Goal: Task Accomplishment & Management: Use online tool/utility

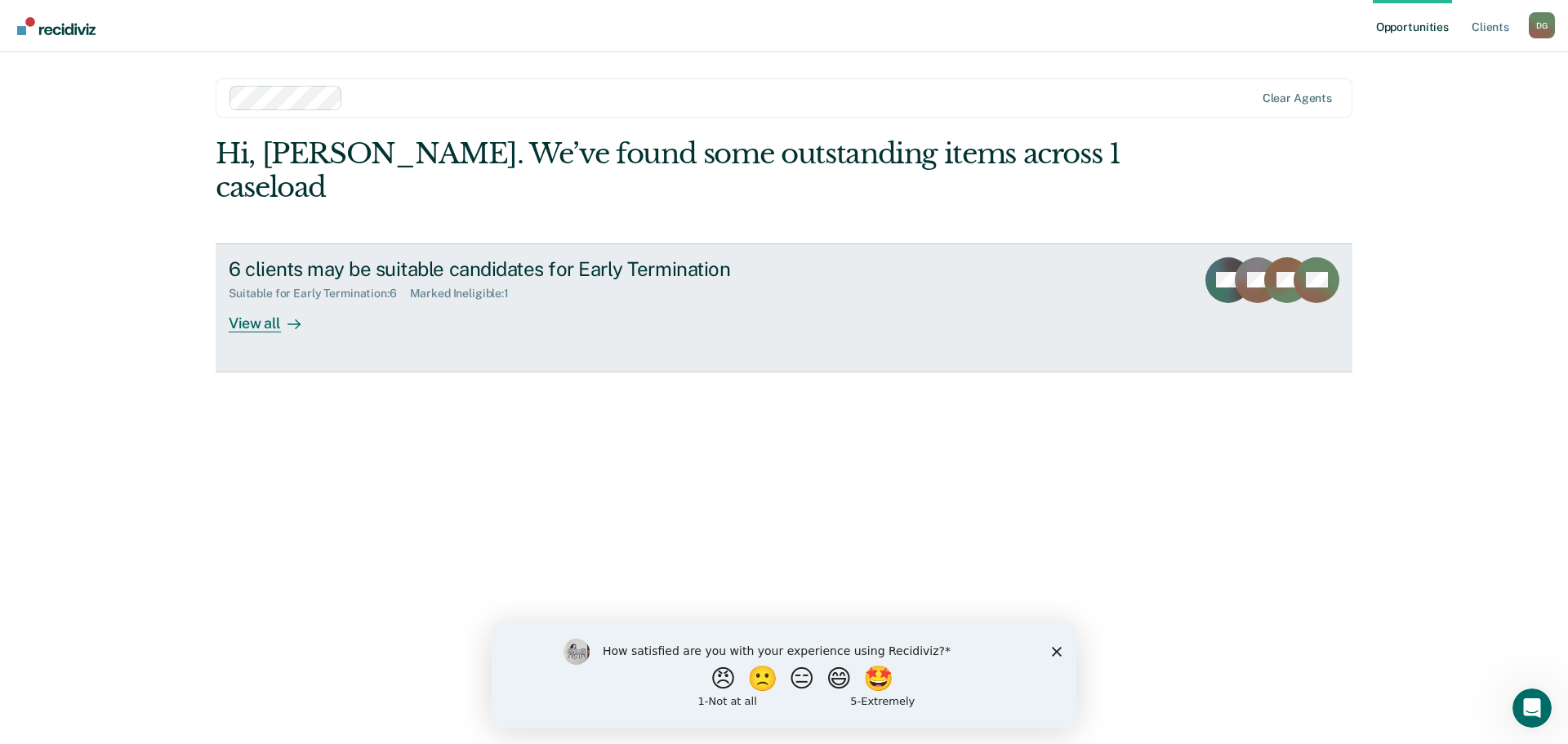
click at [256, 300] on div "View all" at bounding box center [275, 315] width 91 height 32
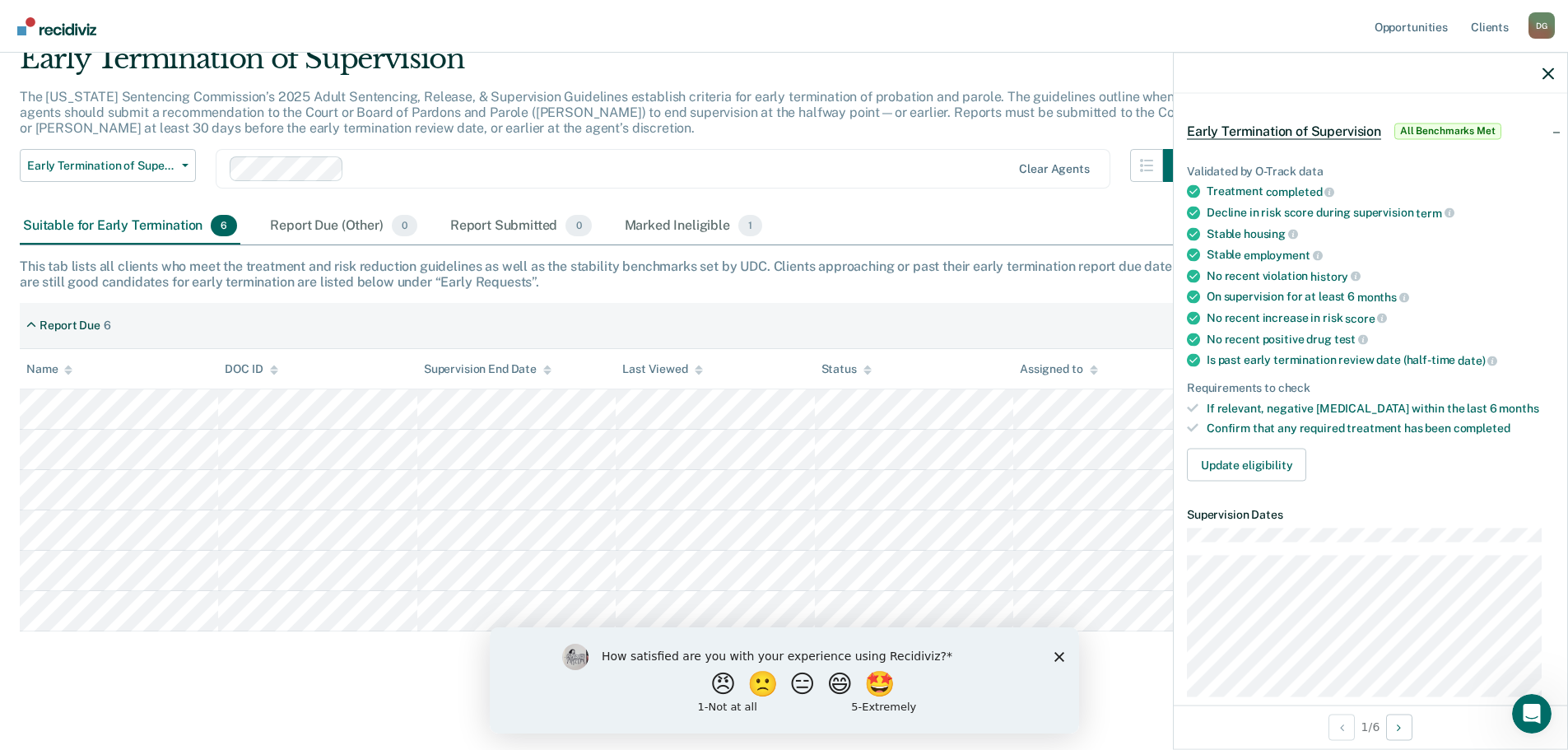
scroll to position [83, 0]
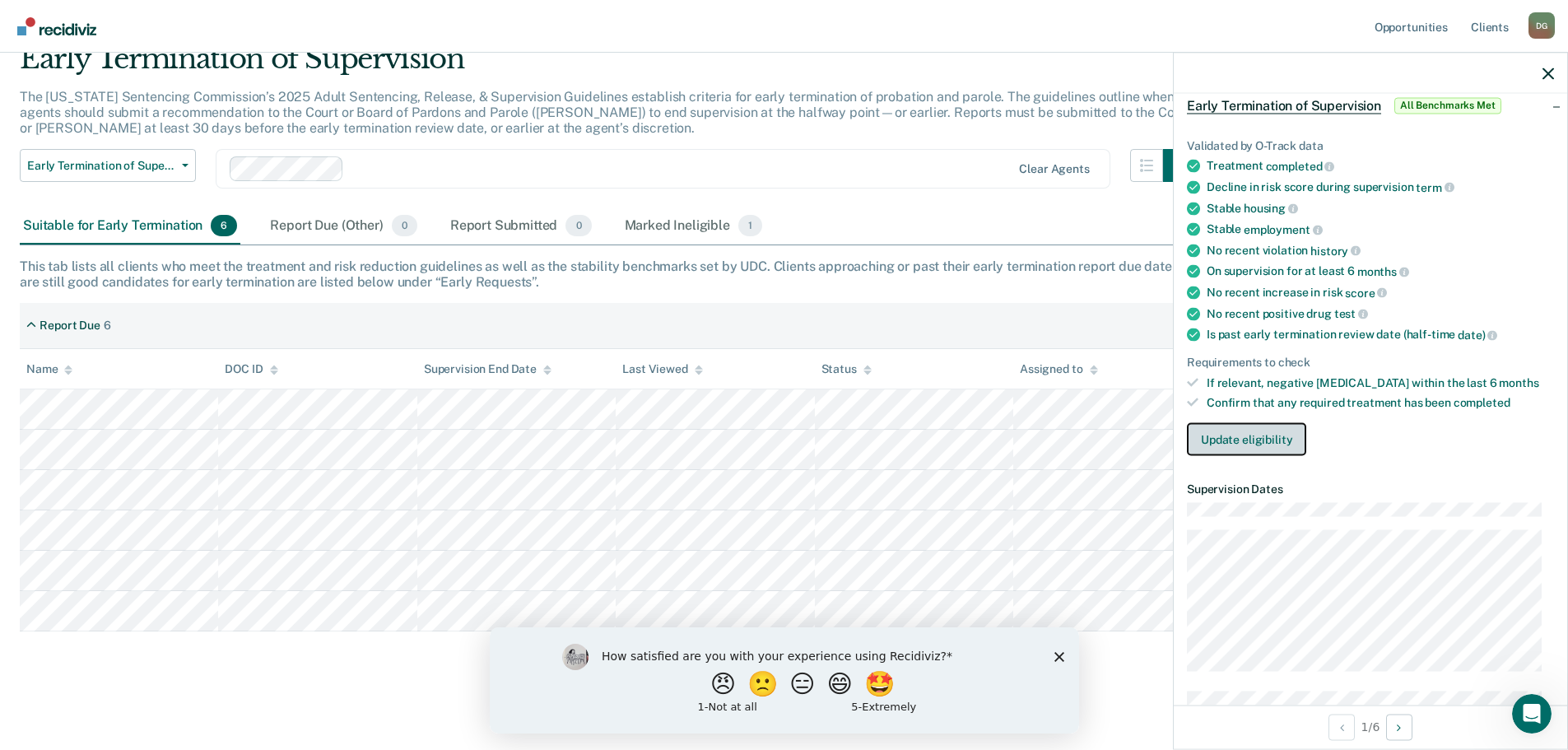
click at [1262, 433] on button "Update eligibility" at bounding box center [1246, 439] width 119 height 33
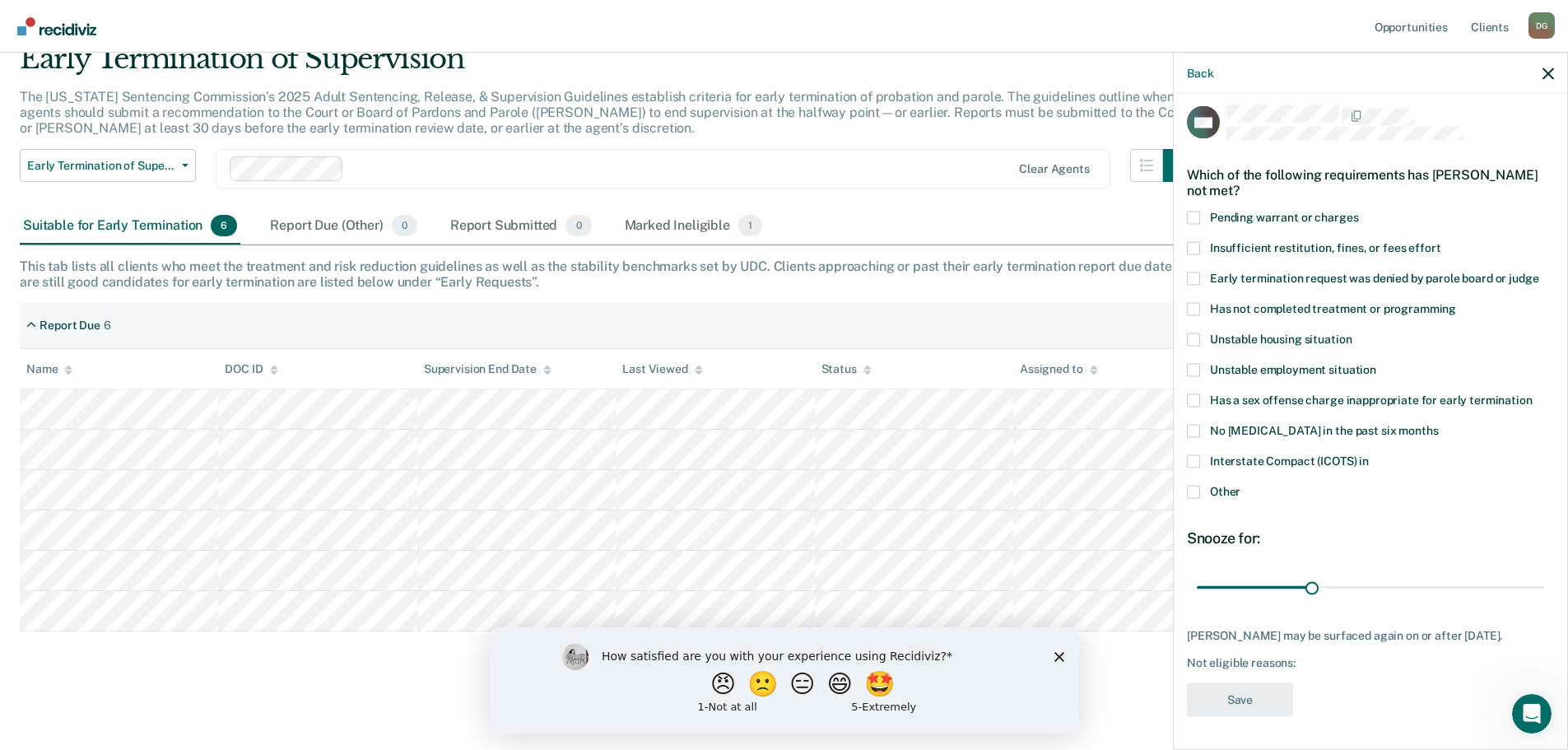
click at [1190, 210] on span at bounding box center [1193, 217] width 13 height 13
click at [1267, 210] on input "Pending warrant or charges" at bounding box center [1358, 210] width 0 height 0
click at [1242, 701] on button "Save" at bounding box center [1239, 699] width 106 height 34
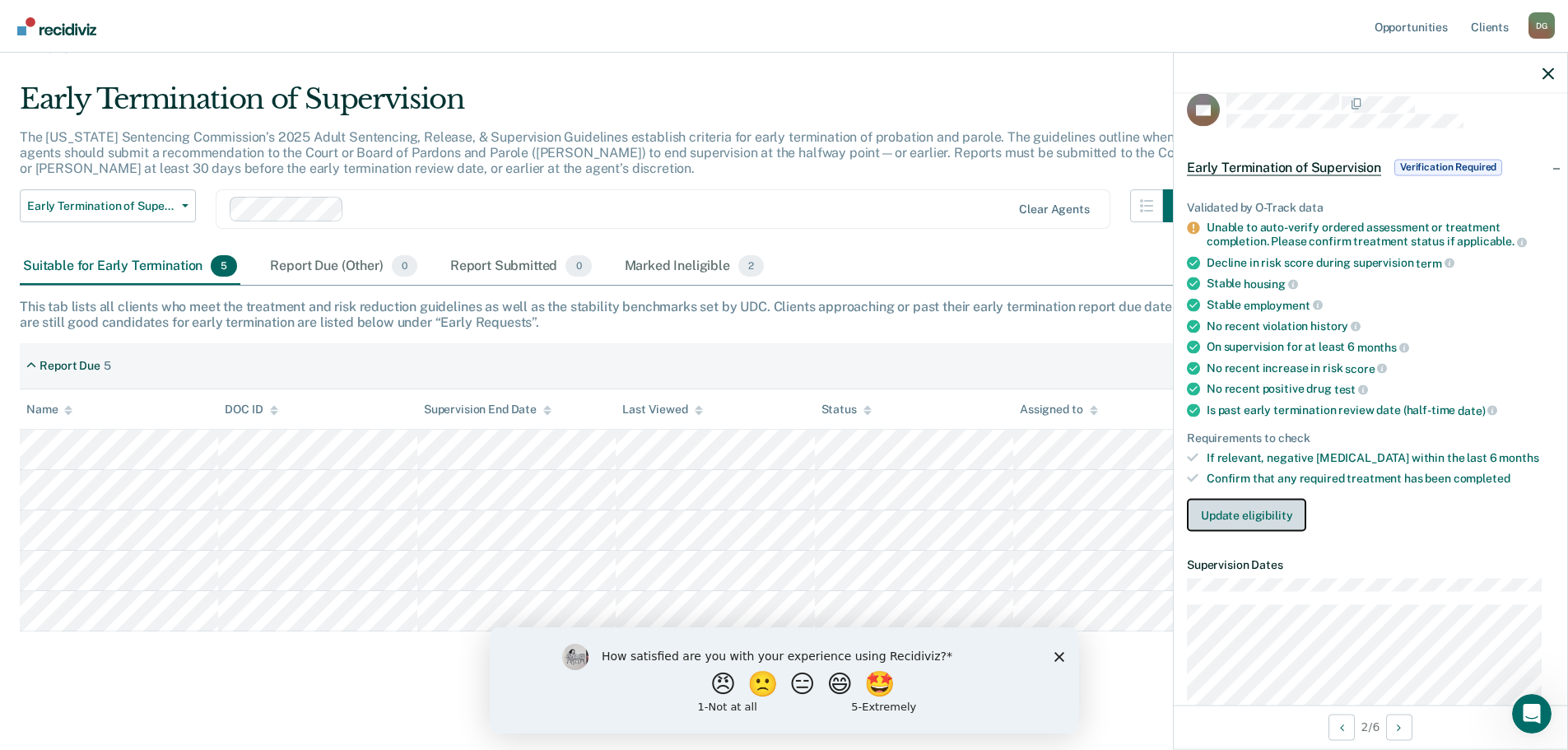
click at [1238, 513] on button "Update eligibility" at bounding box center [1246, 515] width 119 height 33
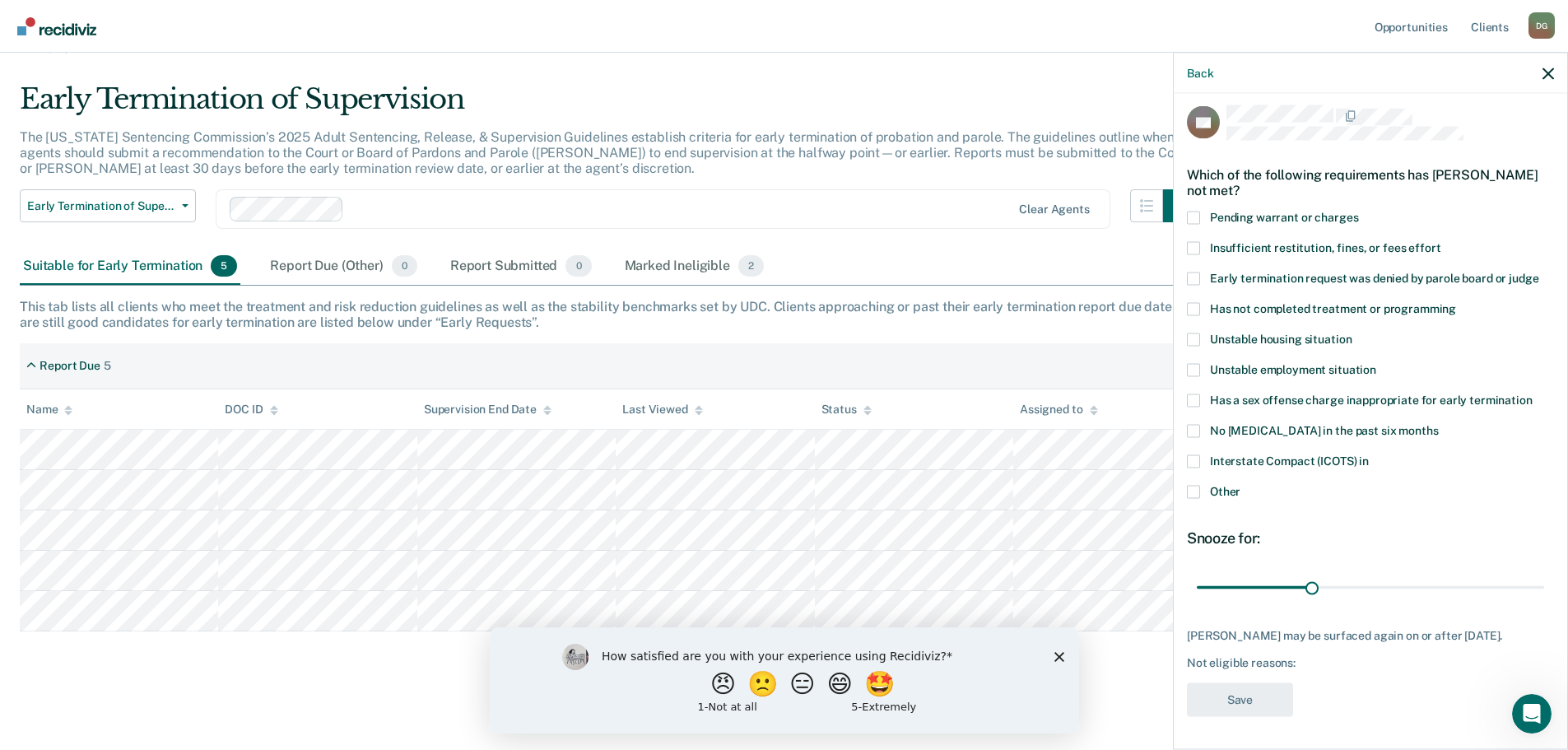
click at [1193, 302] on span at bounding box center [1193, 309] width 13 height 13
click at [1267, 302] on input "Has not completed treatment or programming" at bounding box center [1456, 302] width 0 height 0
click at [1247, 704] on button "Save" at bounding box center [1239, 699] width 106 height 34
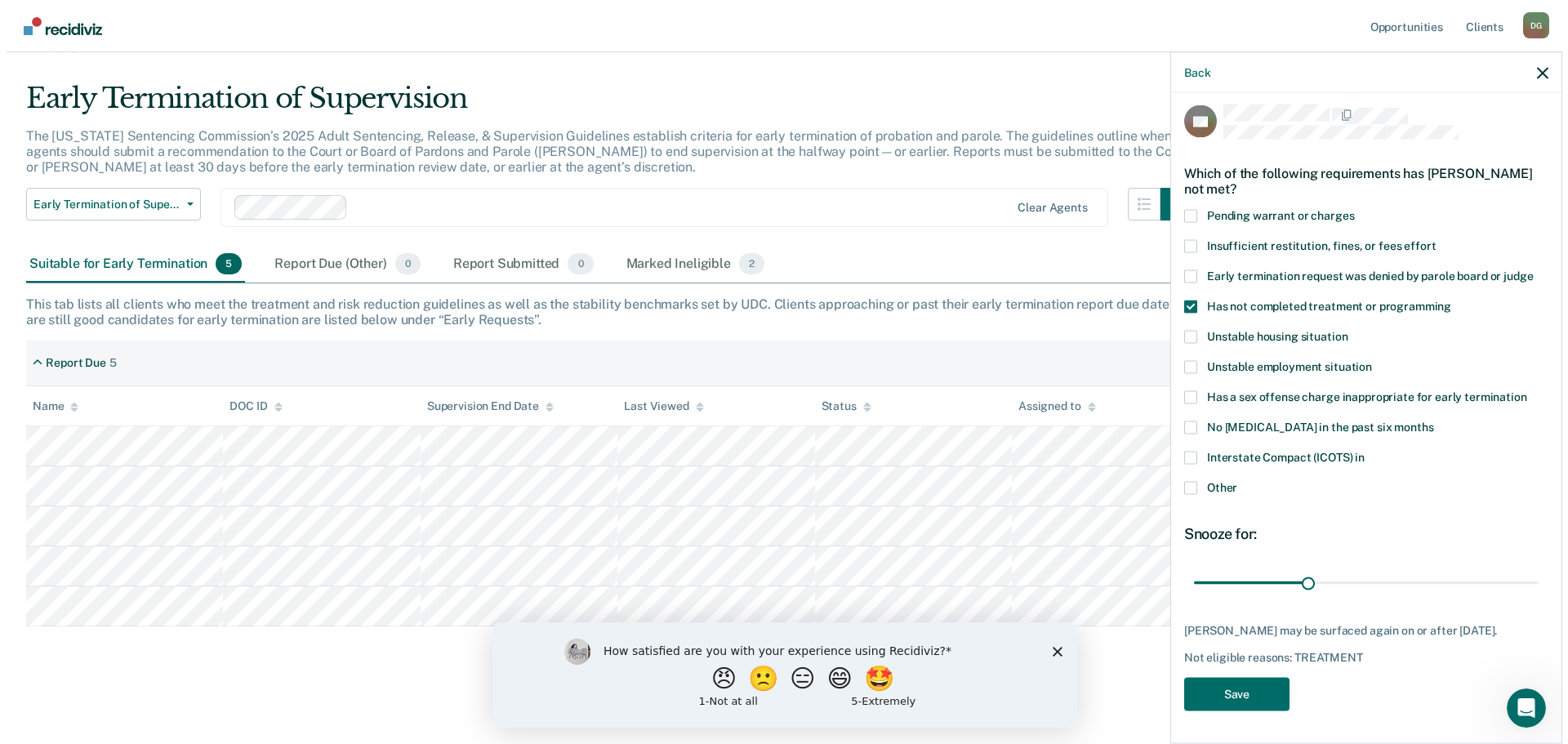
scroll to position [0, 0]
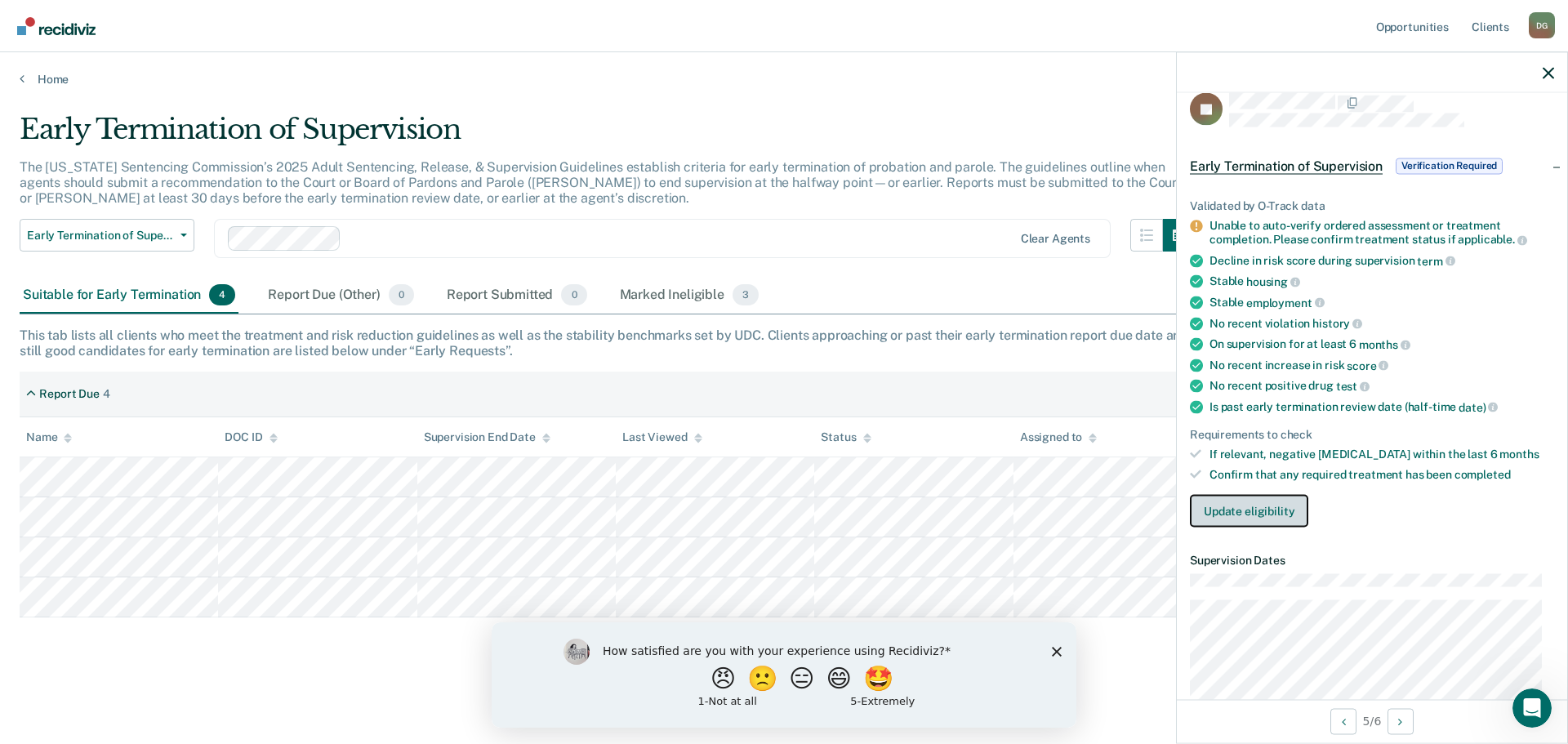
click at [1249, 513] on button "Update eligibility" at bounding box center [1249, 511] width 119 height 33
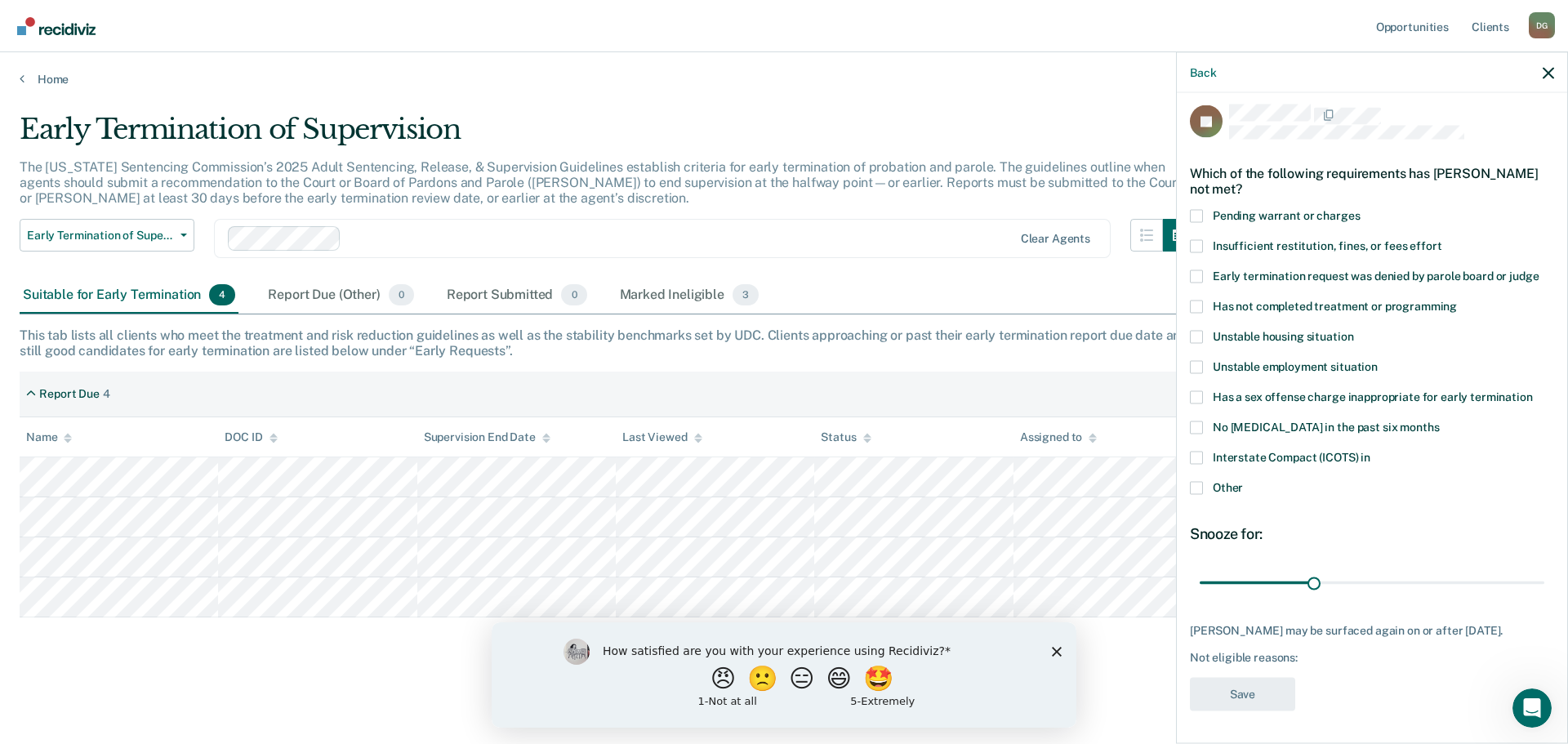
scroll to position [6, 0]
click at [1196, 308] on span at bounding box center [1196, 307] width 13 height 13
click at [1258, 301] on input "Has not completed treatment or programming" at bounding box center [1457, 301] width 0 height 0
click at [1242, 695] on button "Save" at bounding box center [1241, 695] width 105 height 34
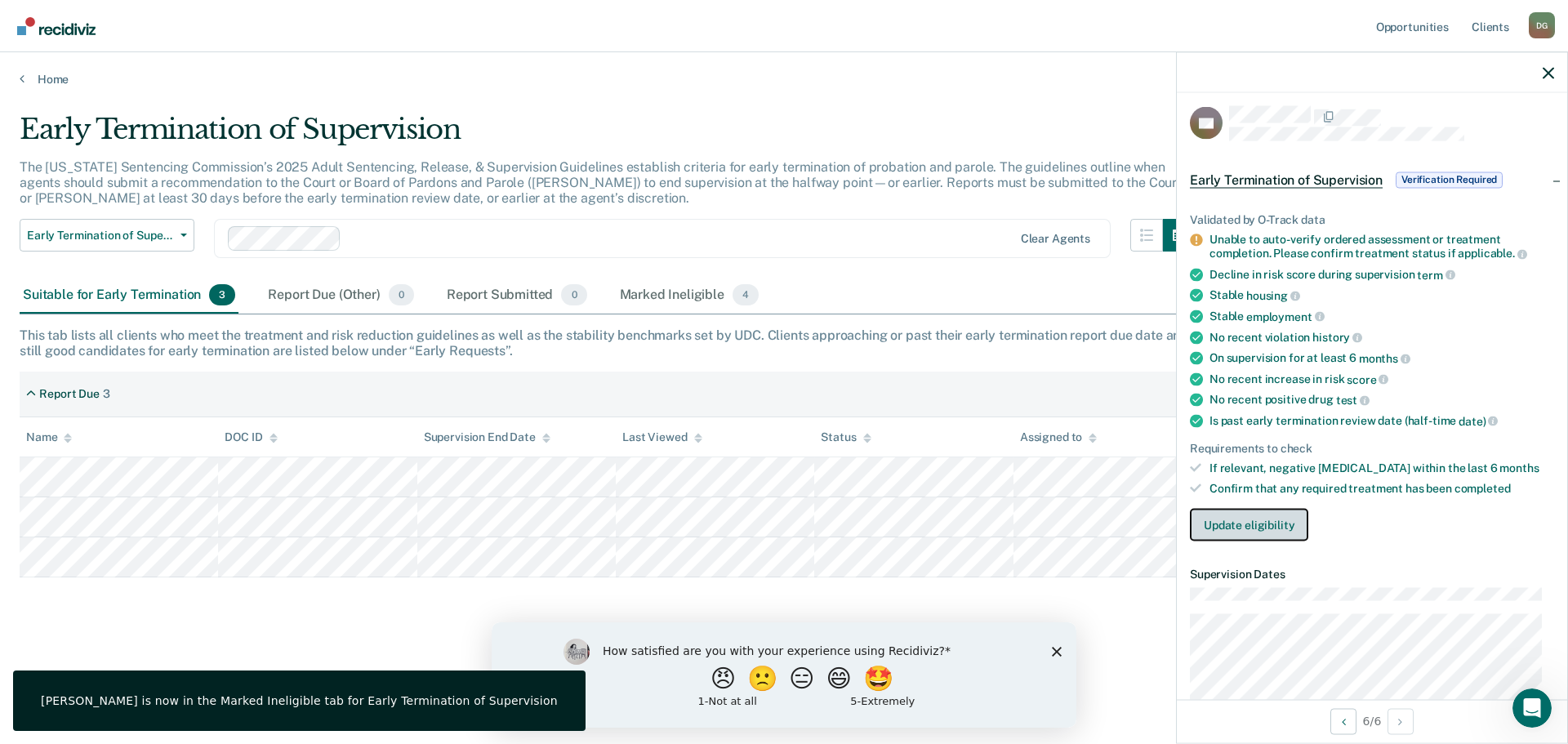
click at [1258, 530] on button "Update eligibility" at bounding box center [1249, 524] width 119 height 33
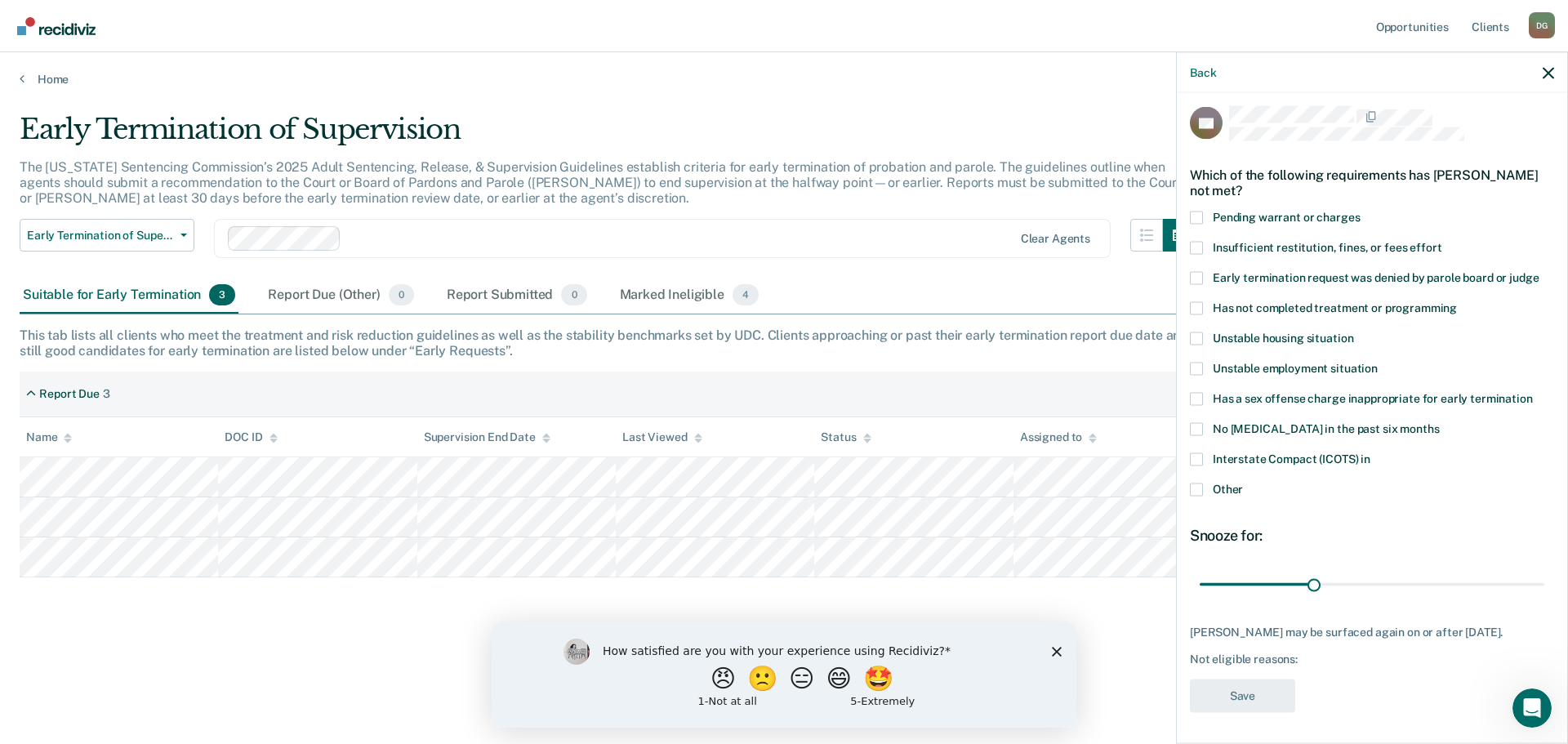
click at [1199, 309] on span at bounding box center [1196, 307] width 13 height 13
click at [1258, 301] on input "Has not completed treatment or programming" at bounding box center [1457, 301] width 0 height 0
drag, startPoint x: 1250, startPoint y: 710, endPoint x: 1329, endPoint y: 658, distance: 94.6
click at [1249, 710] on button "Save" at bounding box center [1241, 695] width 105 height 34
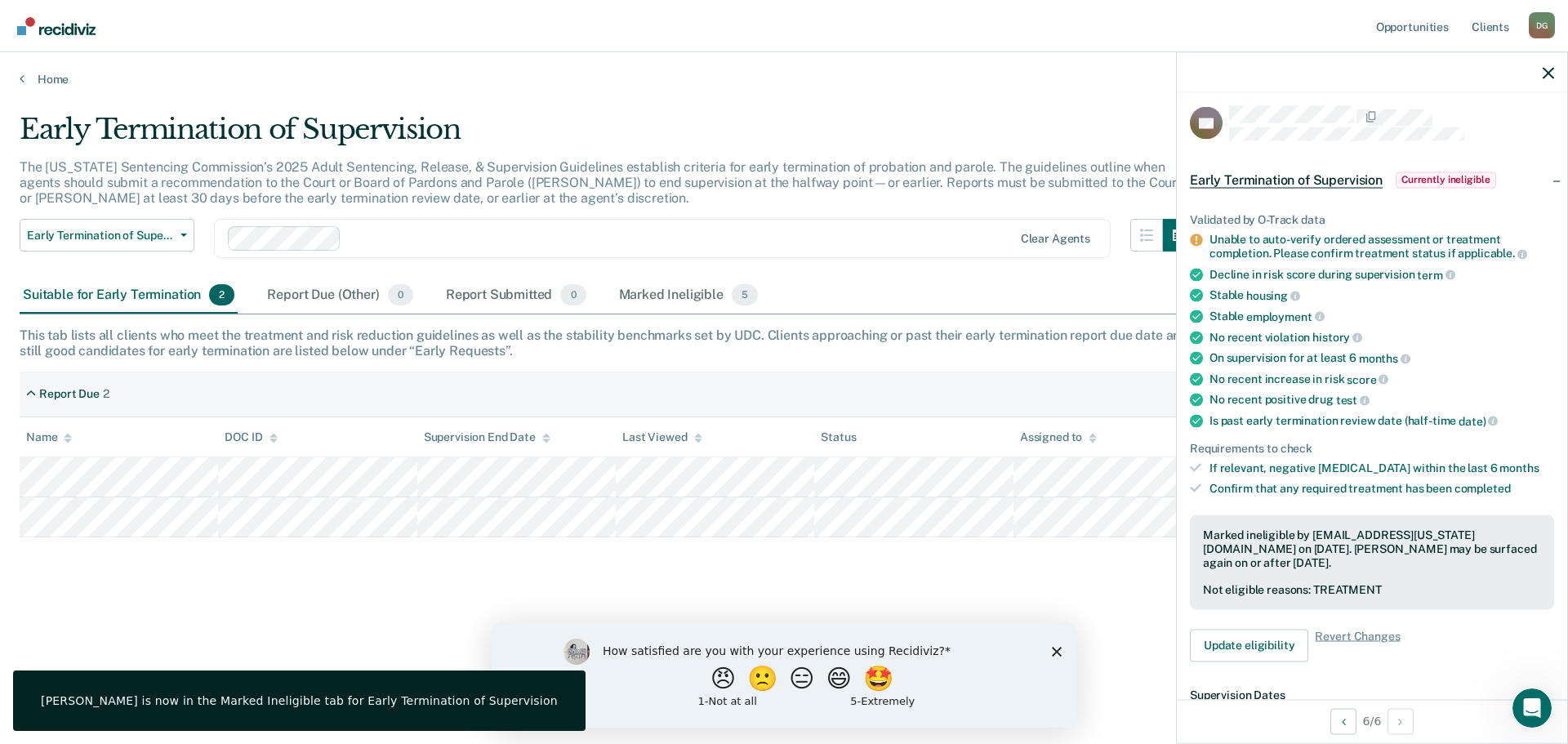
click at [972, 87] on main "Early Termination of Supervision The [US_STATE] Sentencing Commission’s 2025 Ad…" at bounding box center [784, 412] width 1568 height 652
